Goal: Check status: Check status

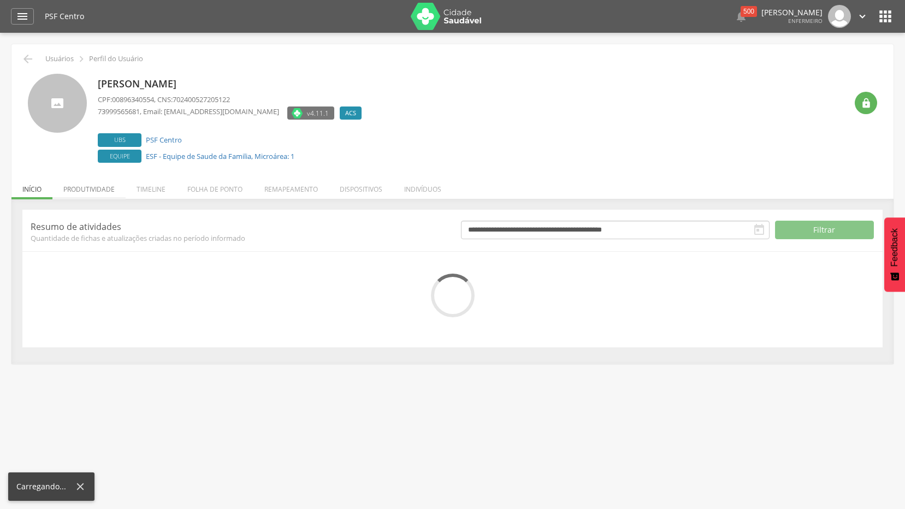
click at [89, 186] on li "Produtividade" at bounding box center [88, 187] width 73 height 26
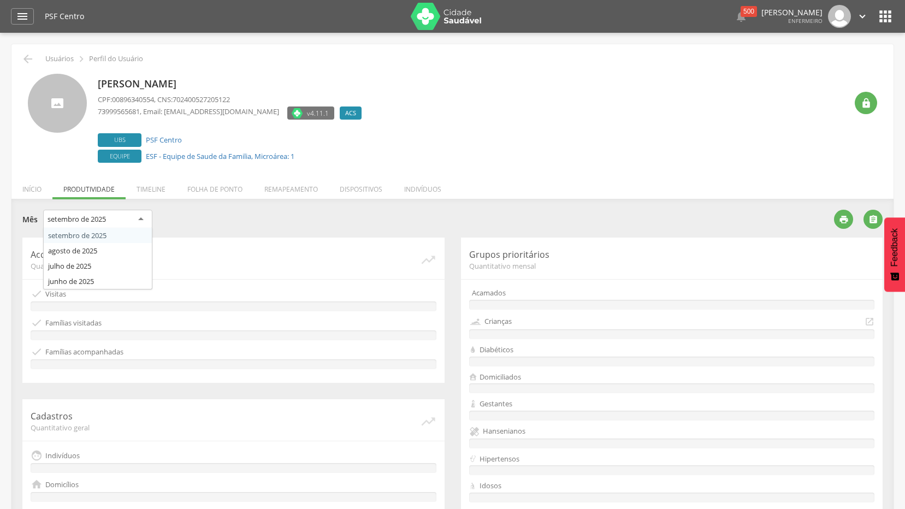
click at [118, 218] on div "setembro de 2025" at bounding box center [97, 220] width 109 height 20
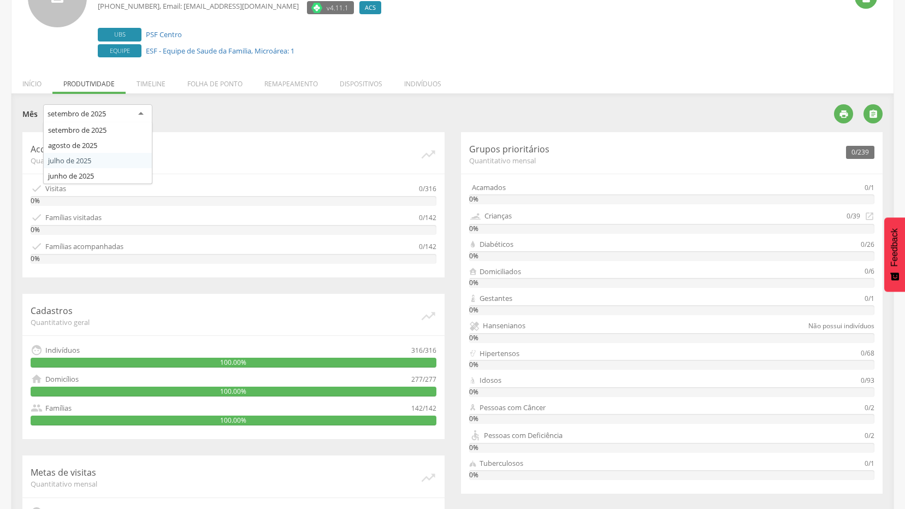
scroll to position [109, 0]
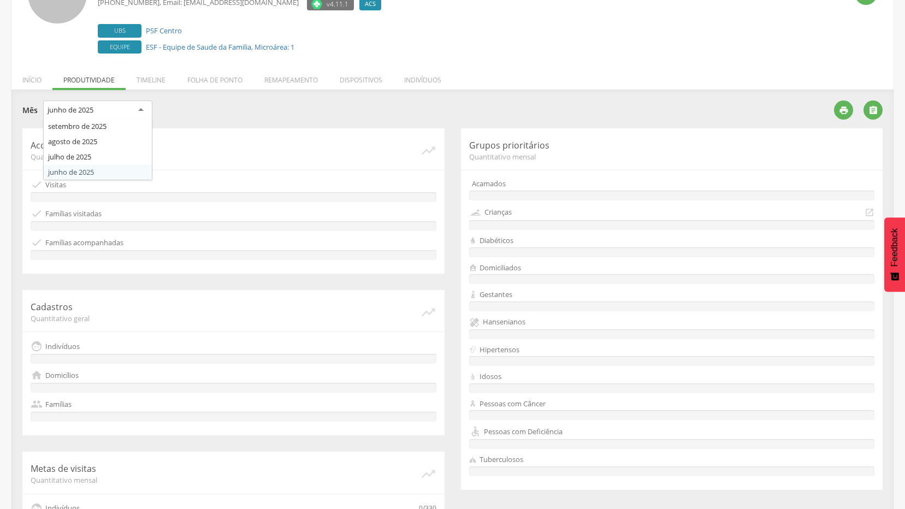
click at [143, 107] on div "junho de 2025" at bounding box center [97, 111] width 109 height 20
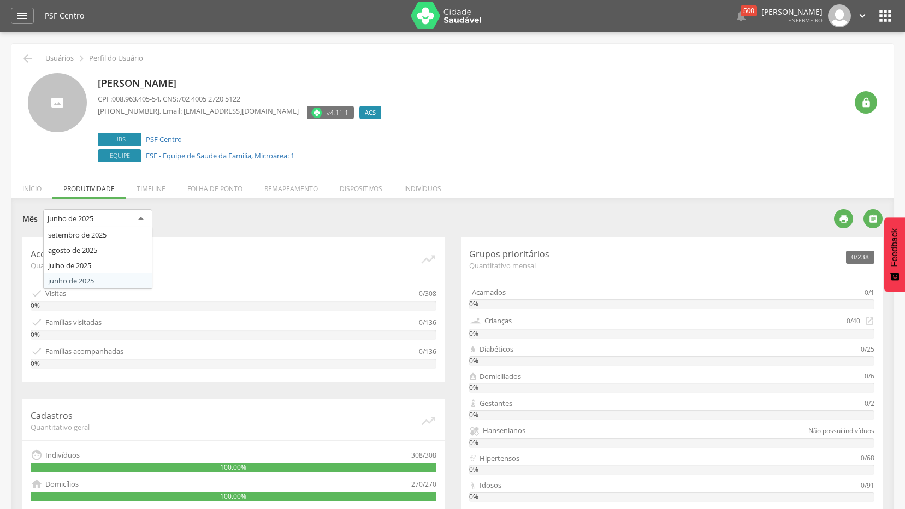
scroll to position [0, 0]
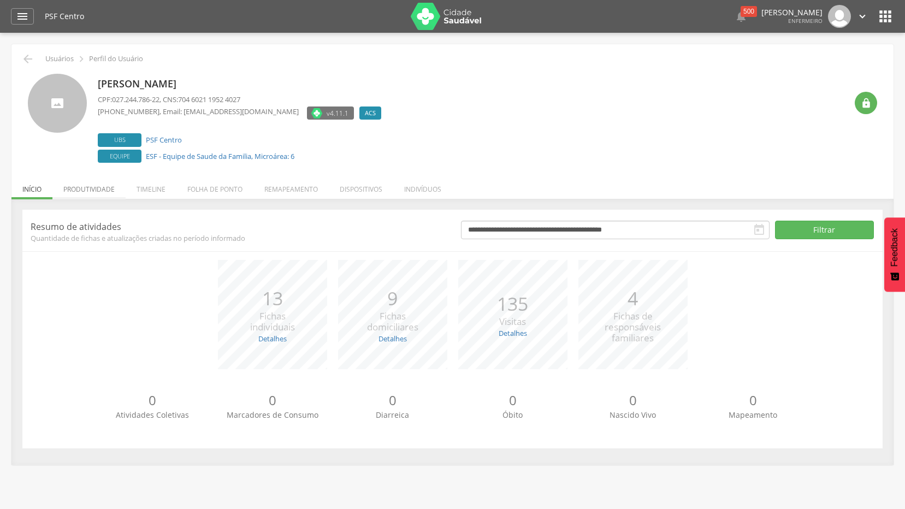
click at [82, 191] on li "Produtividade" at bounding box center [88, 187] width 73 height 26
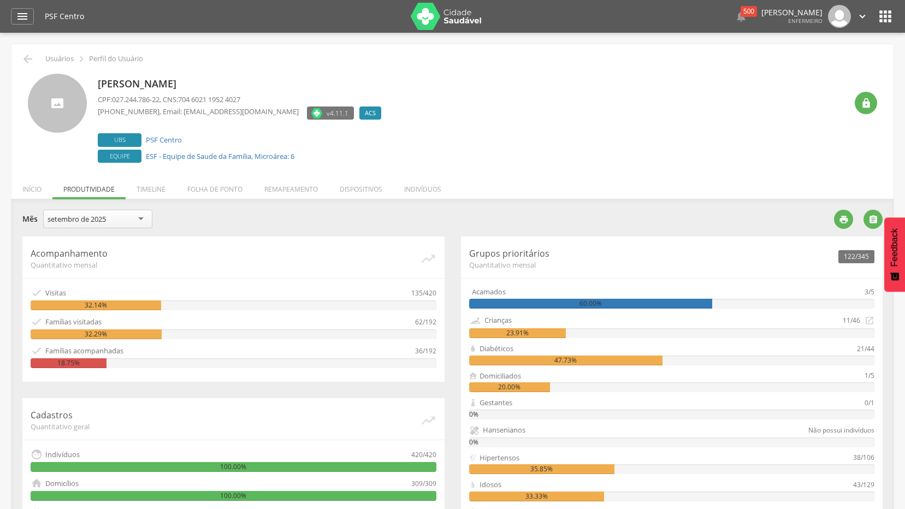
click at [103, 216] on div "setembro de 2025" at bounding box center [77, 219] width 58 height 10
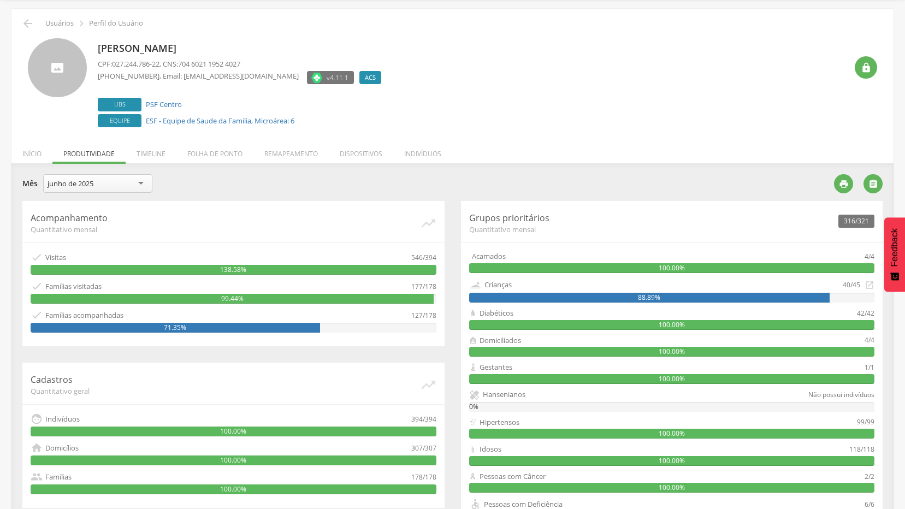
scroll to position [55, 0]
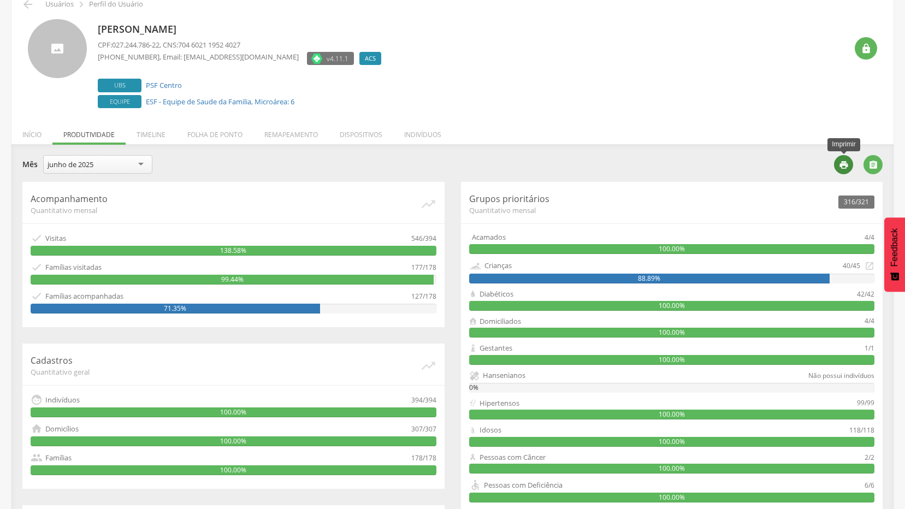
click at [846, 173] on div "" at bounding box center [843, 164] width 19 height 19
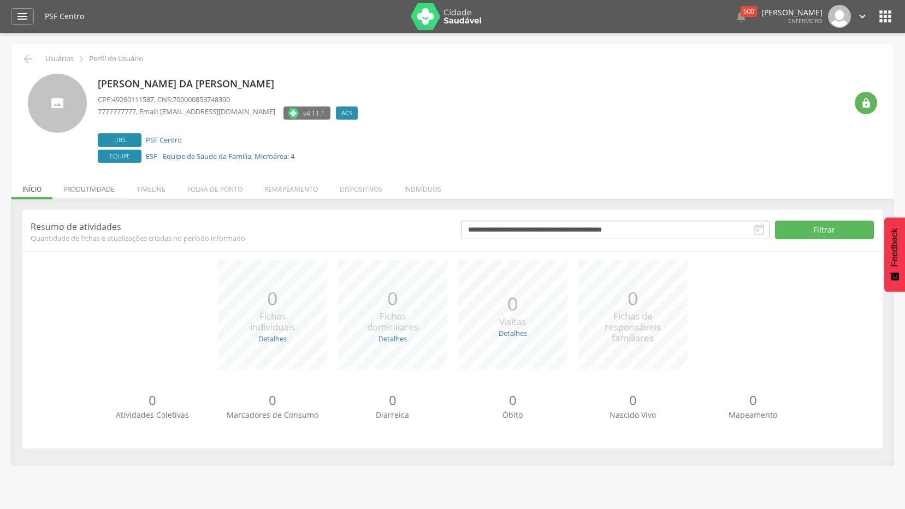
click at [94, 190] on li "Produtividade" at bounding box center [88, 187] width 73 height 26
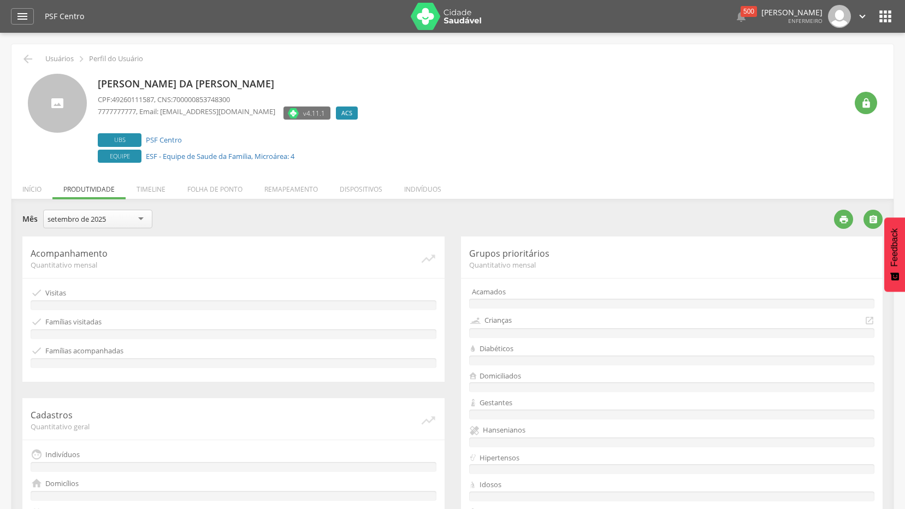
click at [138, 217] on div "setembro de 2025" at bounding box center [97, 219] width 109 height 19
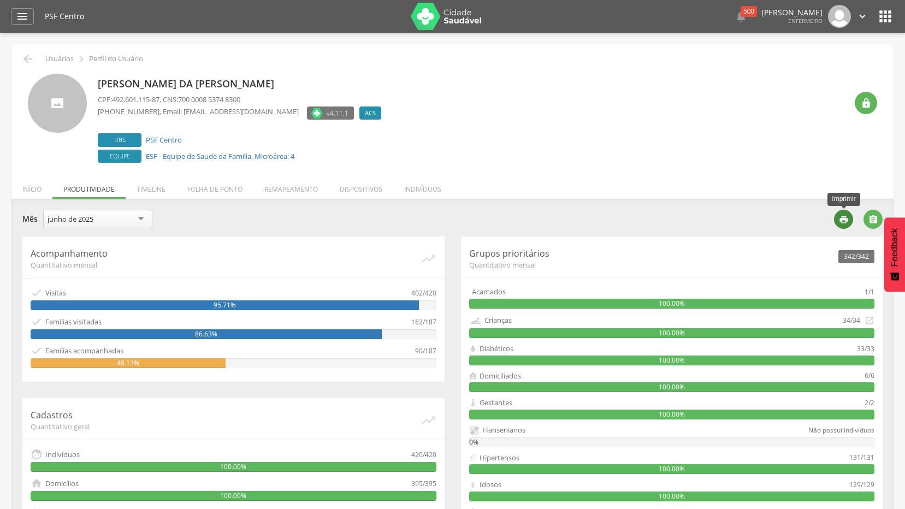
click at [845, 226] on div "" at bounding box center [843, 219] width 19 height 19
click at [26, 55] on icon "" at bounding box center [27, 58] width 13 height 13
